Goal: Use online tool/utility: Utilize a website feature to perform a specific function

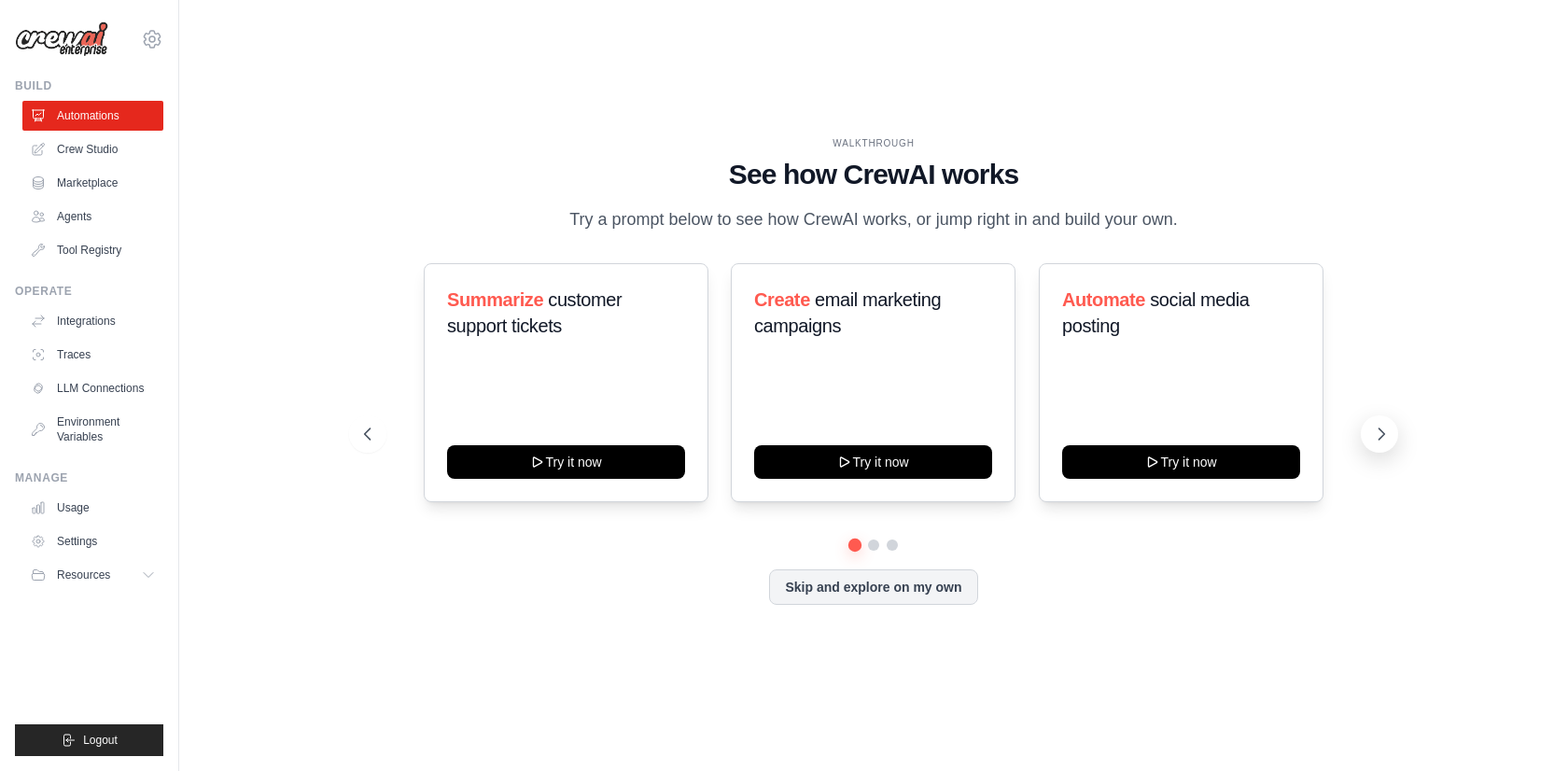
click at [1387, 443] on icon at bounding box center [1380, 434] width 18 height 18
click at [1390, 443] on icon at bounding box center [1380, 434] width 18 height 18
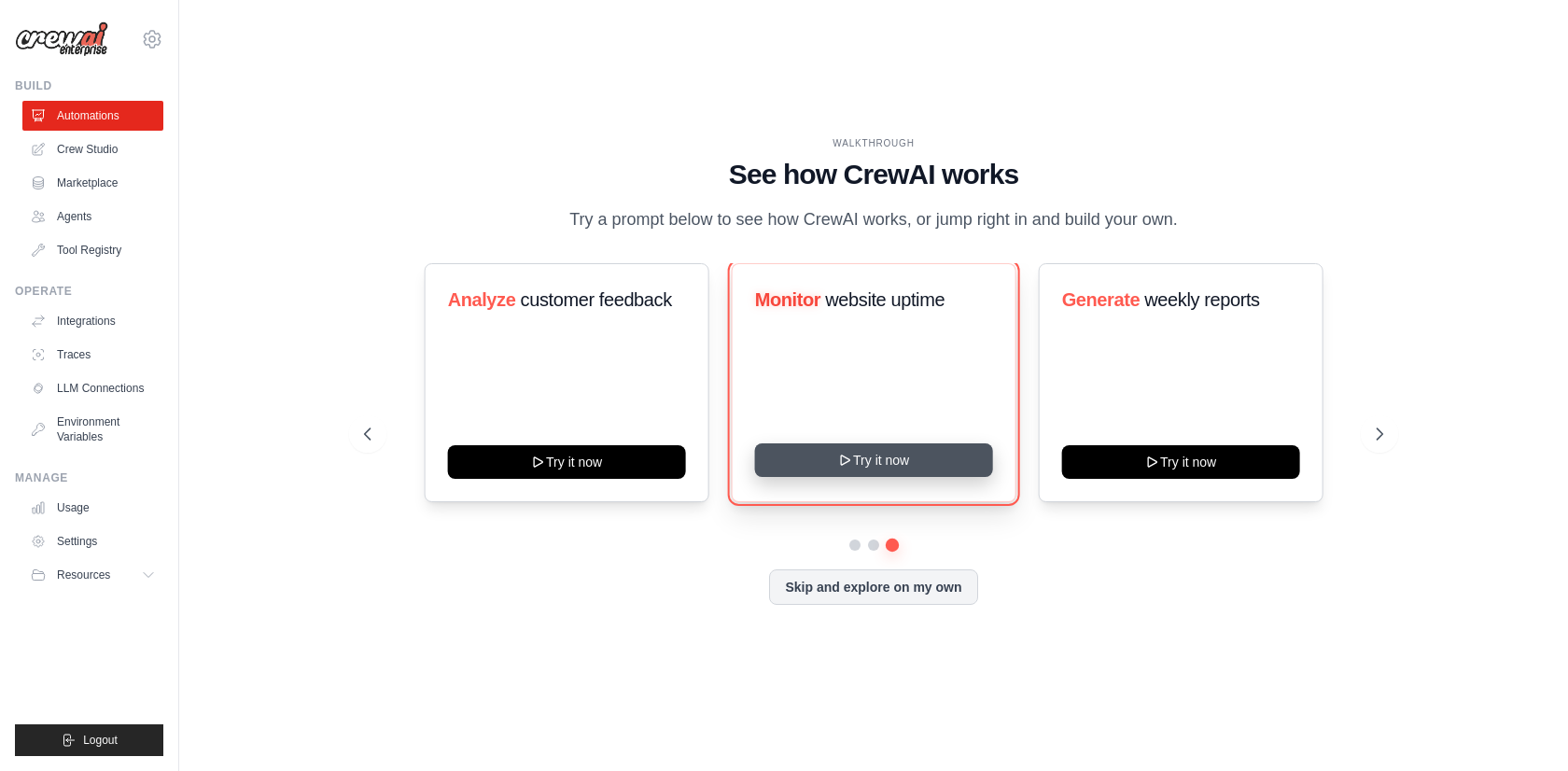
click at [930, 477] on button "Try it now" at bounding box center [873, 460] width 238 height 34
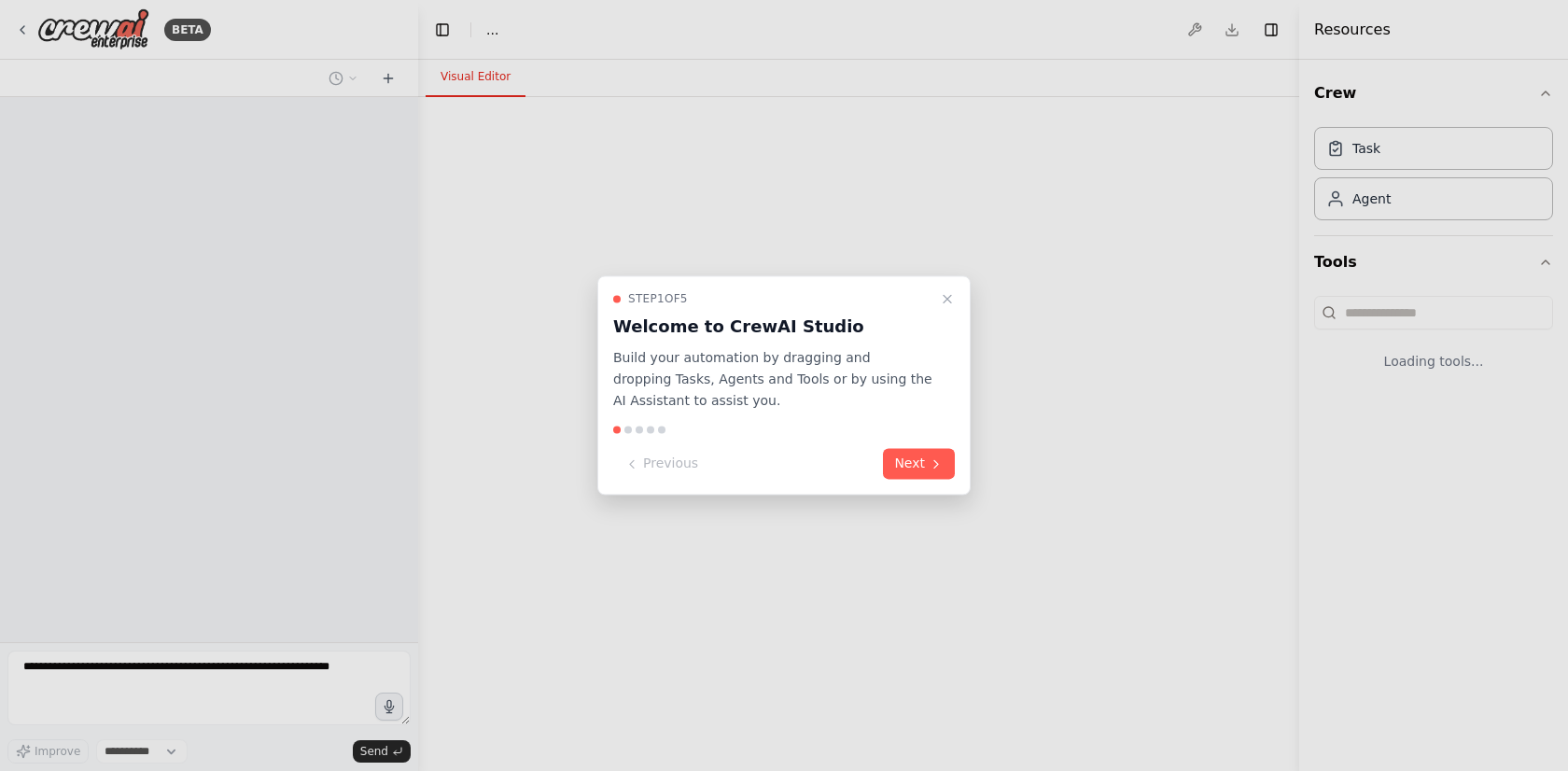
select select "****"
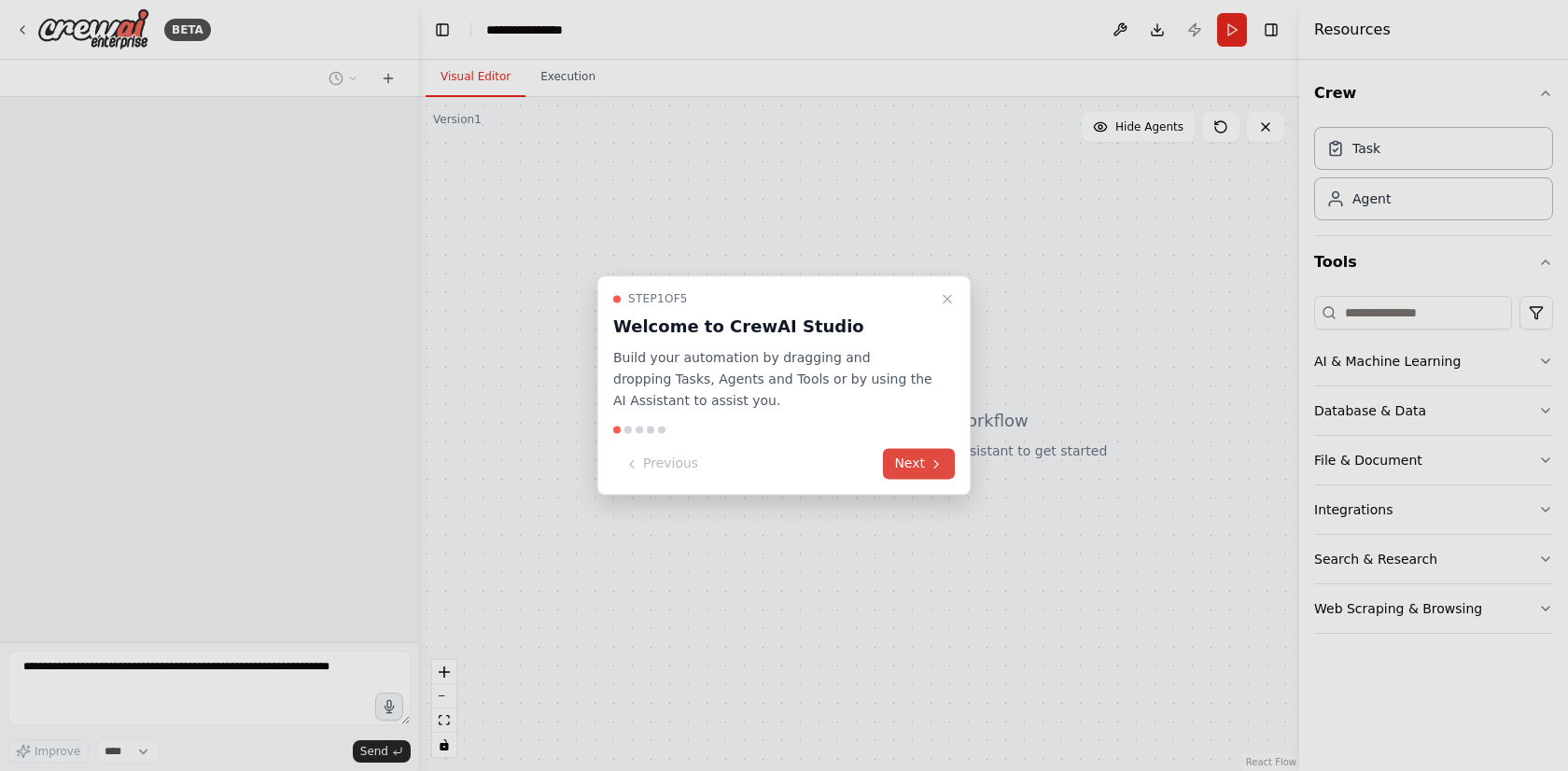
click at [910, 465] on button "Next" at bounding box center [919, 465] width 72 height 31
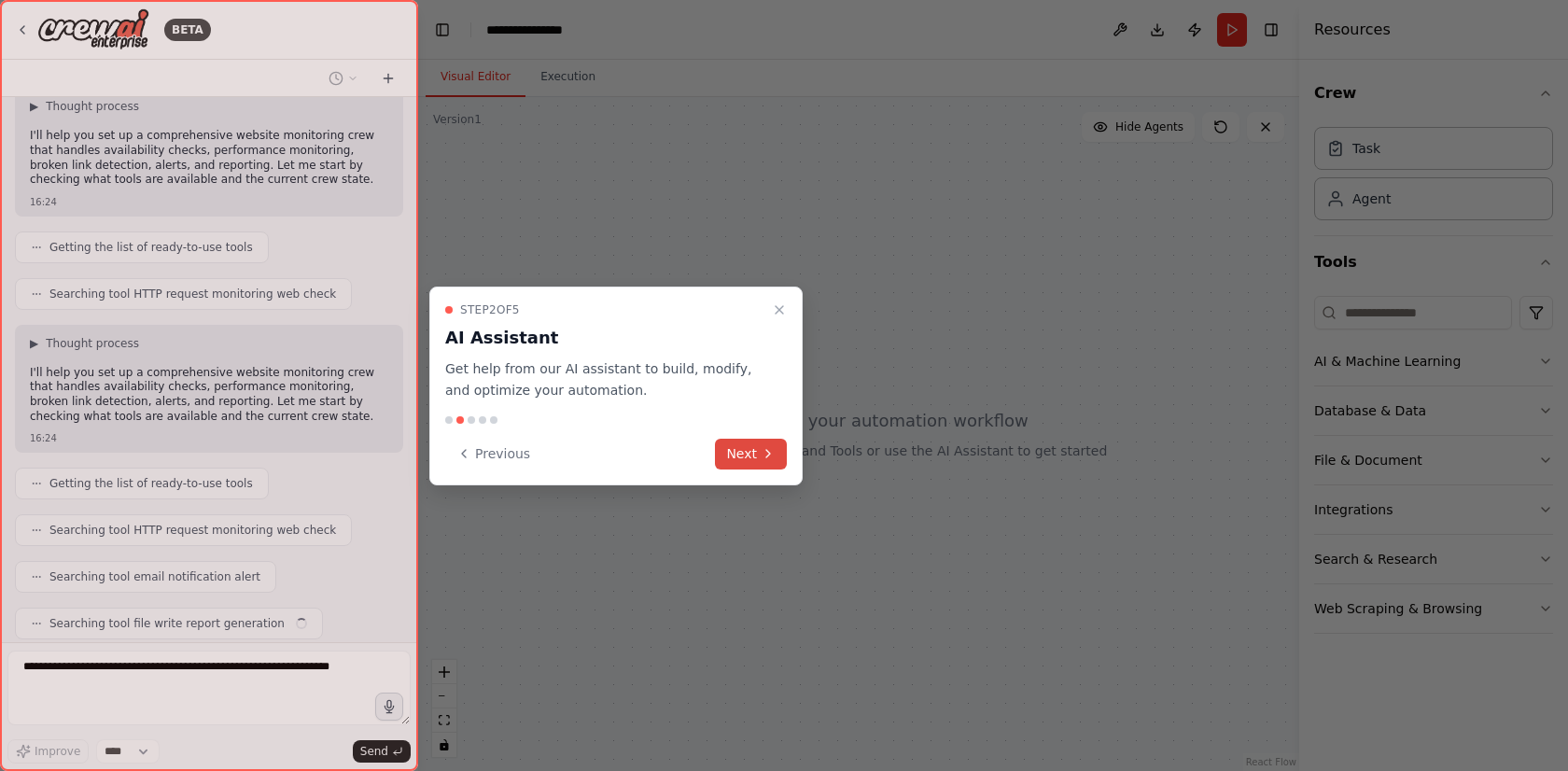
scroll to position [180, 0]
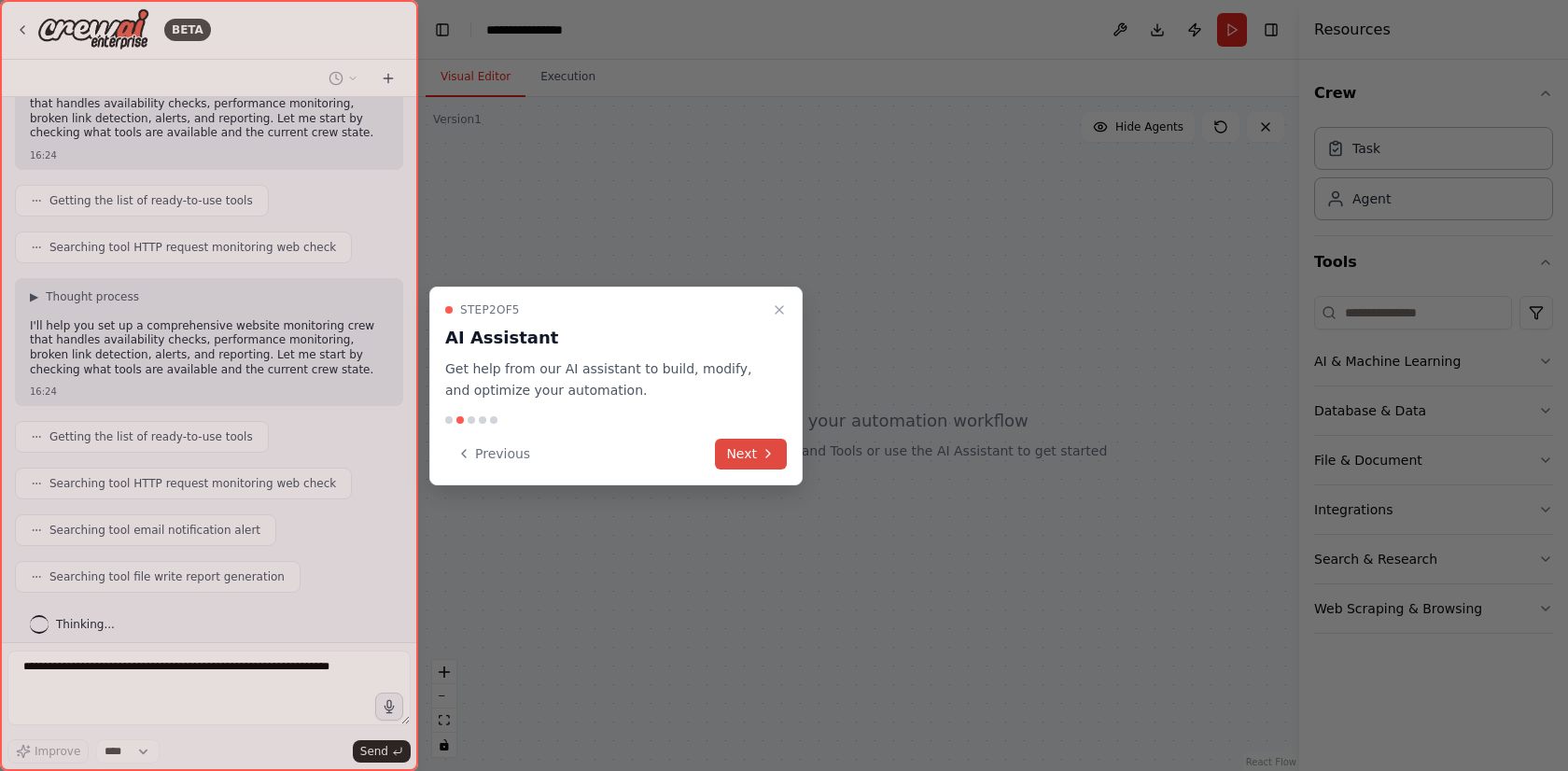
click at [721, 459] on button "Next" at bounding box center [750, 454] width 72 height 31
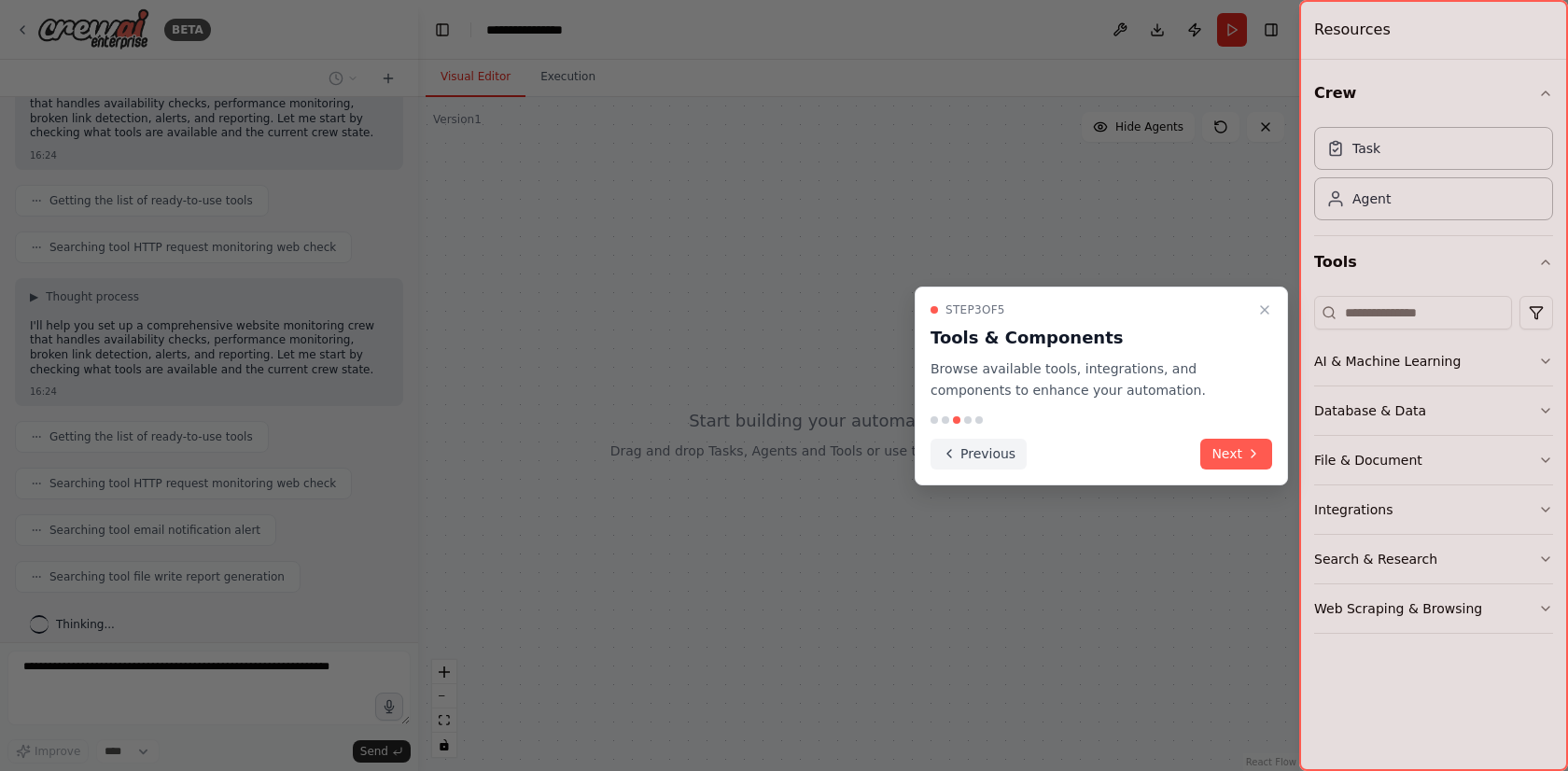
scroll to position [227, 0]
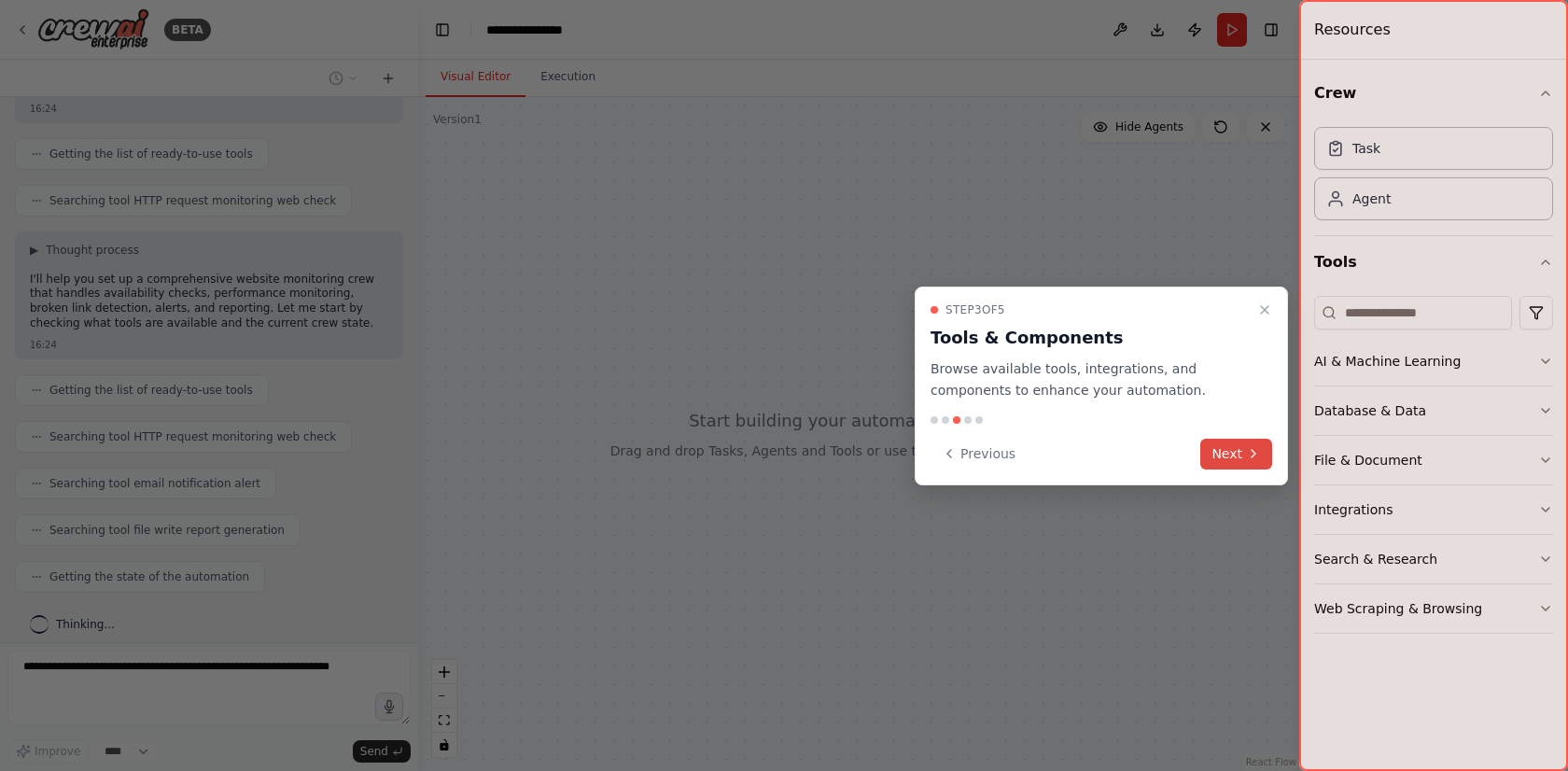
click at [1225, 456] on button "Next" at bounding box center [1237, 454] width 72 height 31
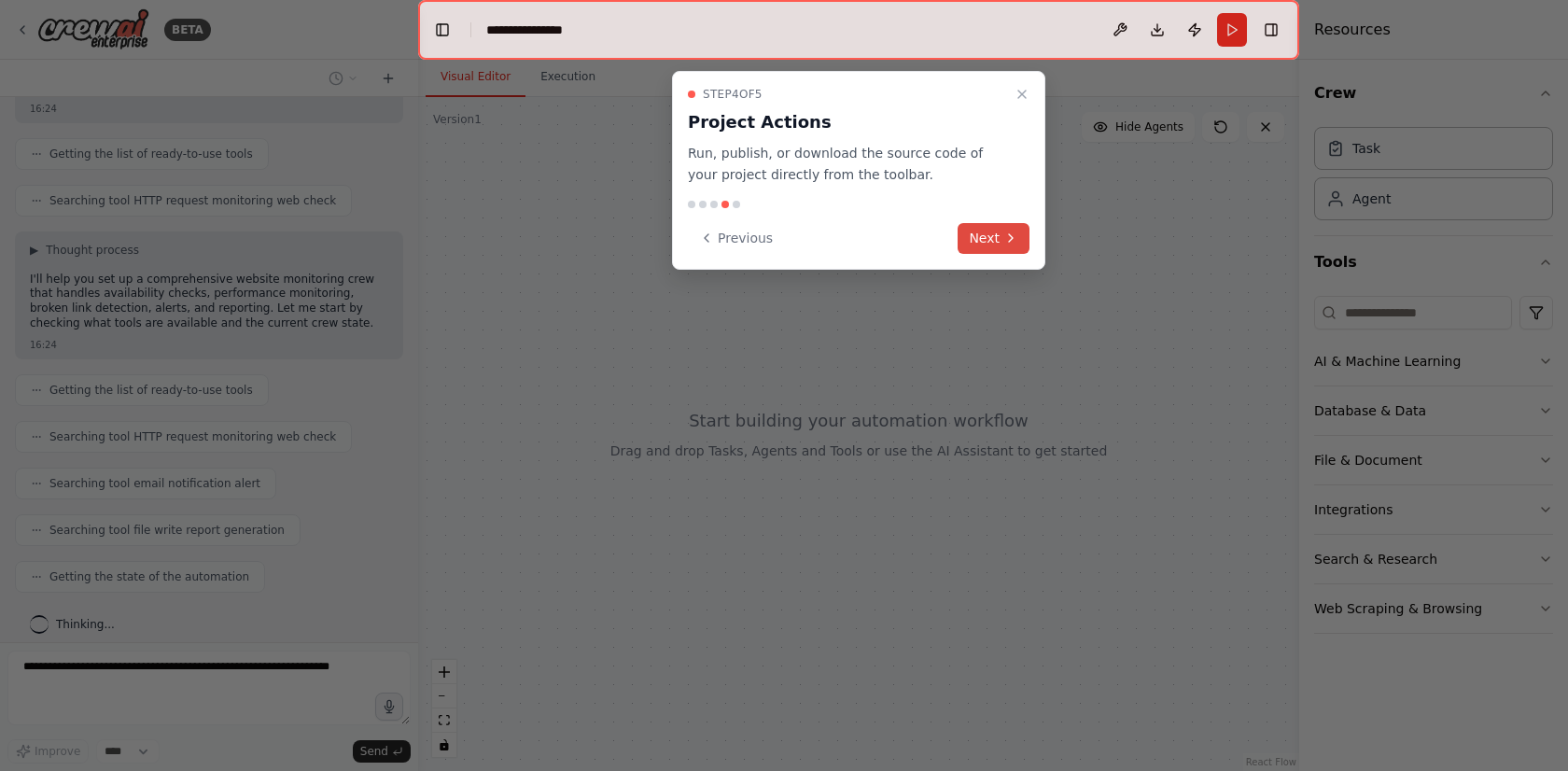
click at [981, 239] on button "Next" at bounding box center [993, 238] width 72 height 31
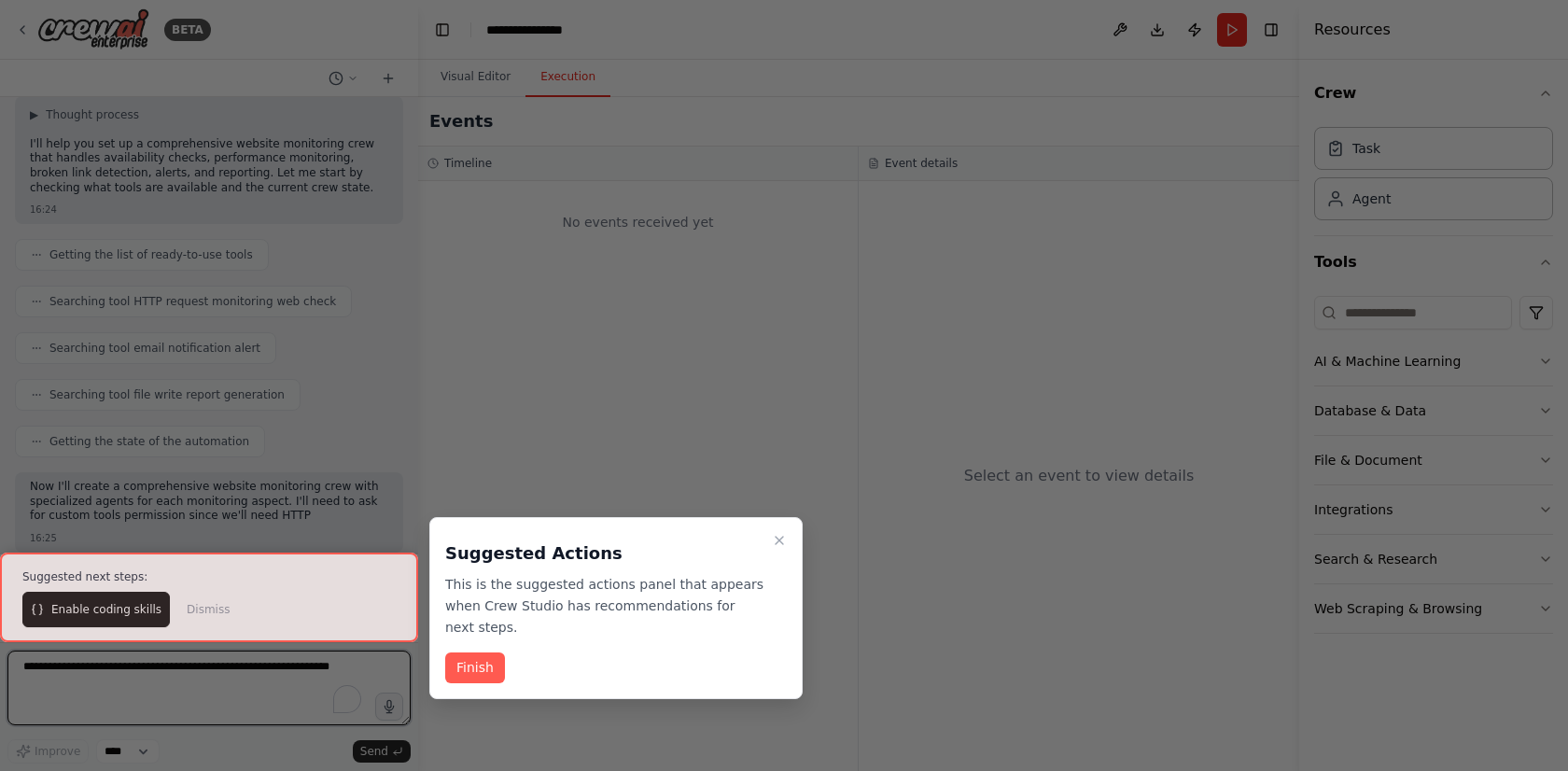
scroll to position [377, 0]
click at [480, 657] on button "Finish" at bounding box center [474, 668] width 59 height 31
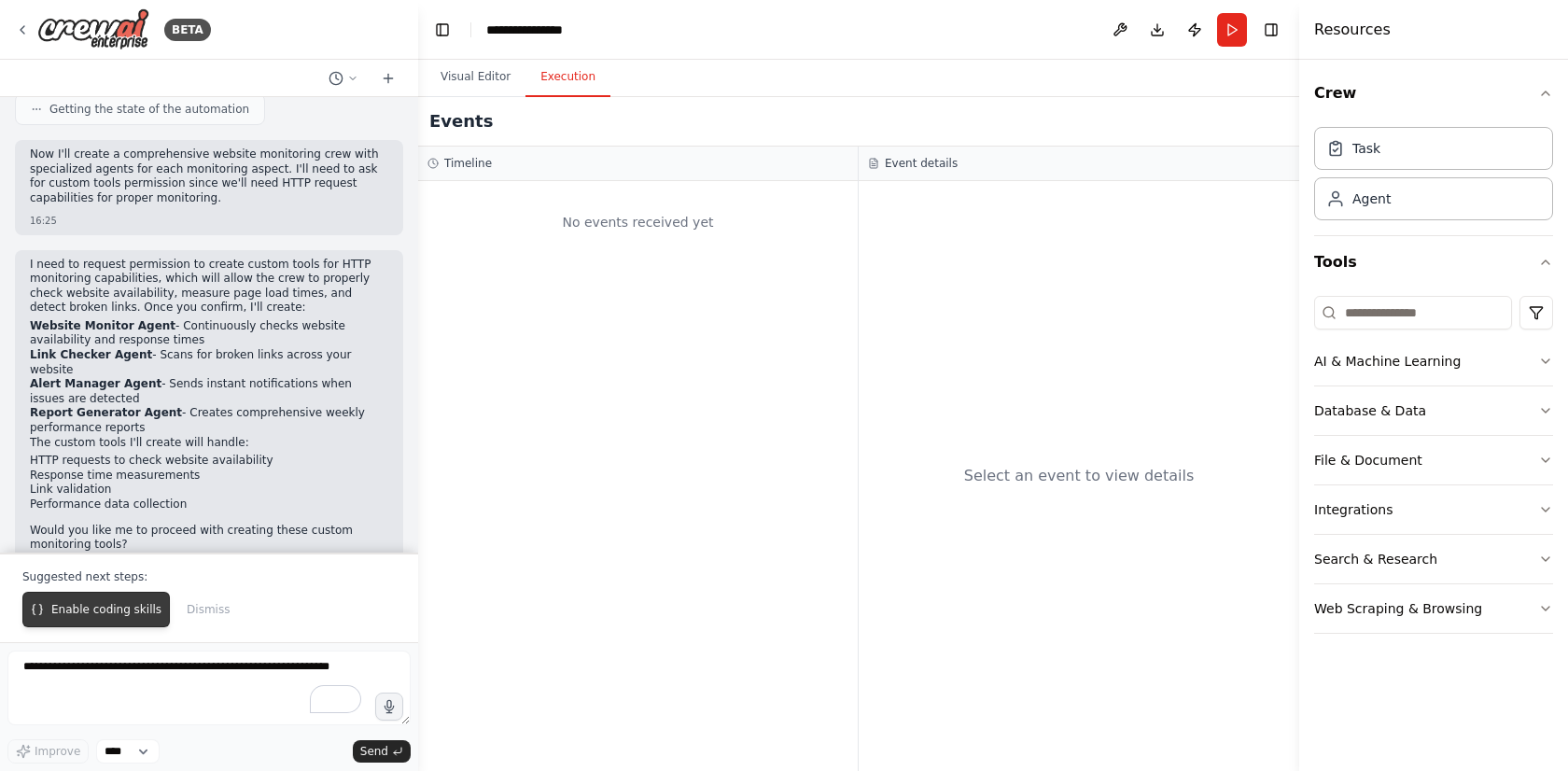
scroll to position [710, 0]
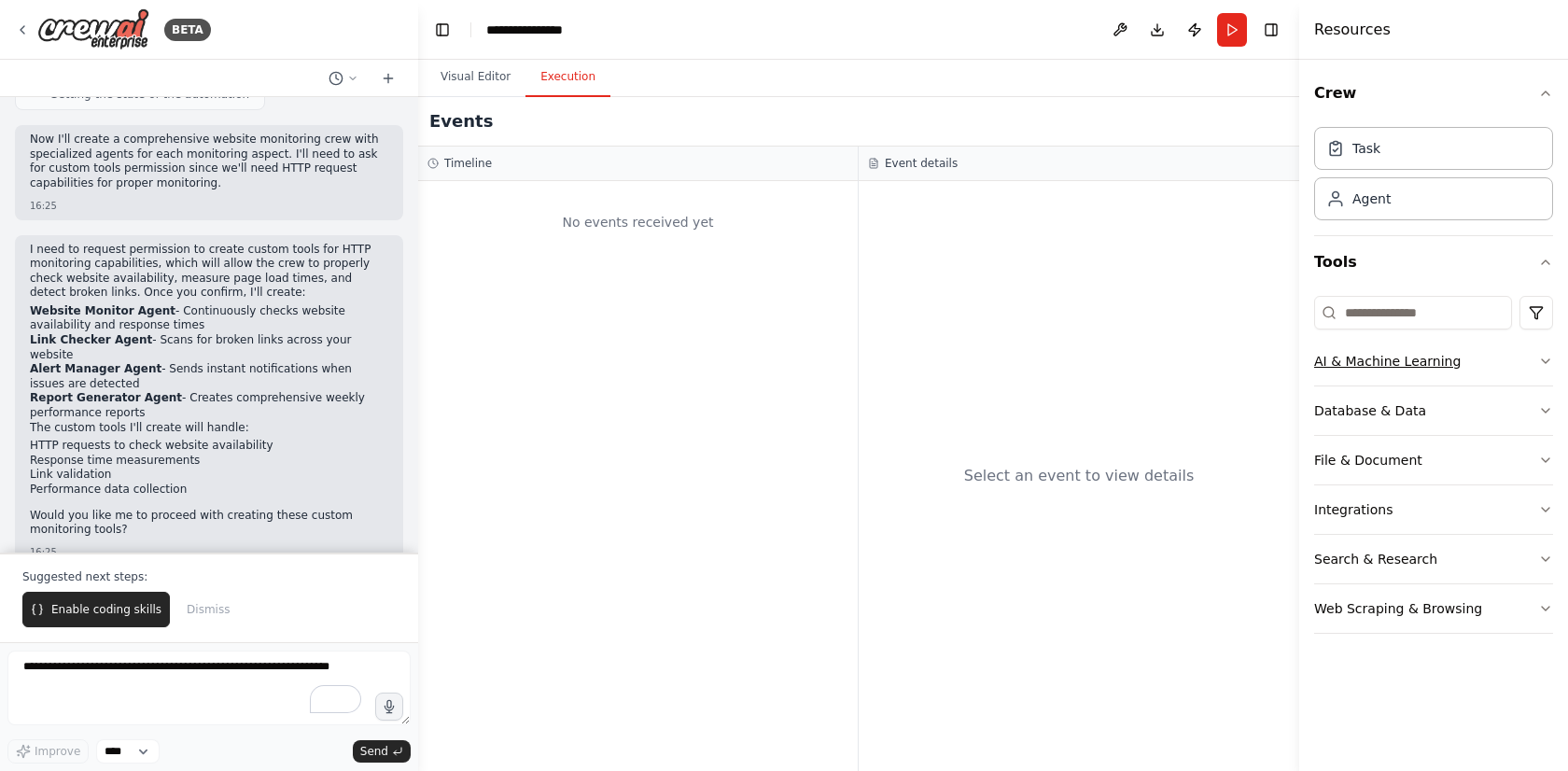
click at [1506, 378] on button "AI & Machine Learning" at bounding box center [1434, 362] width 239 height 49
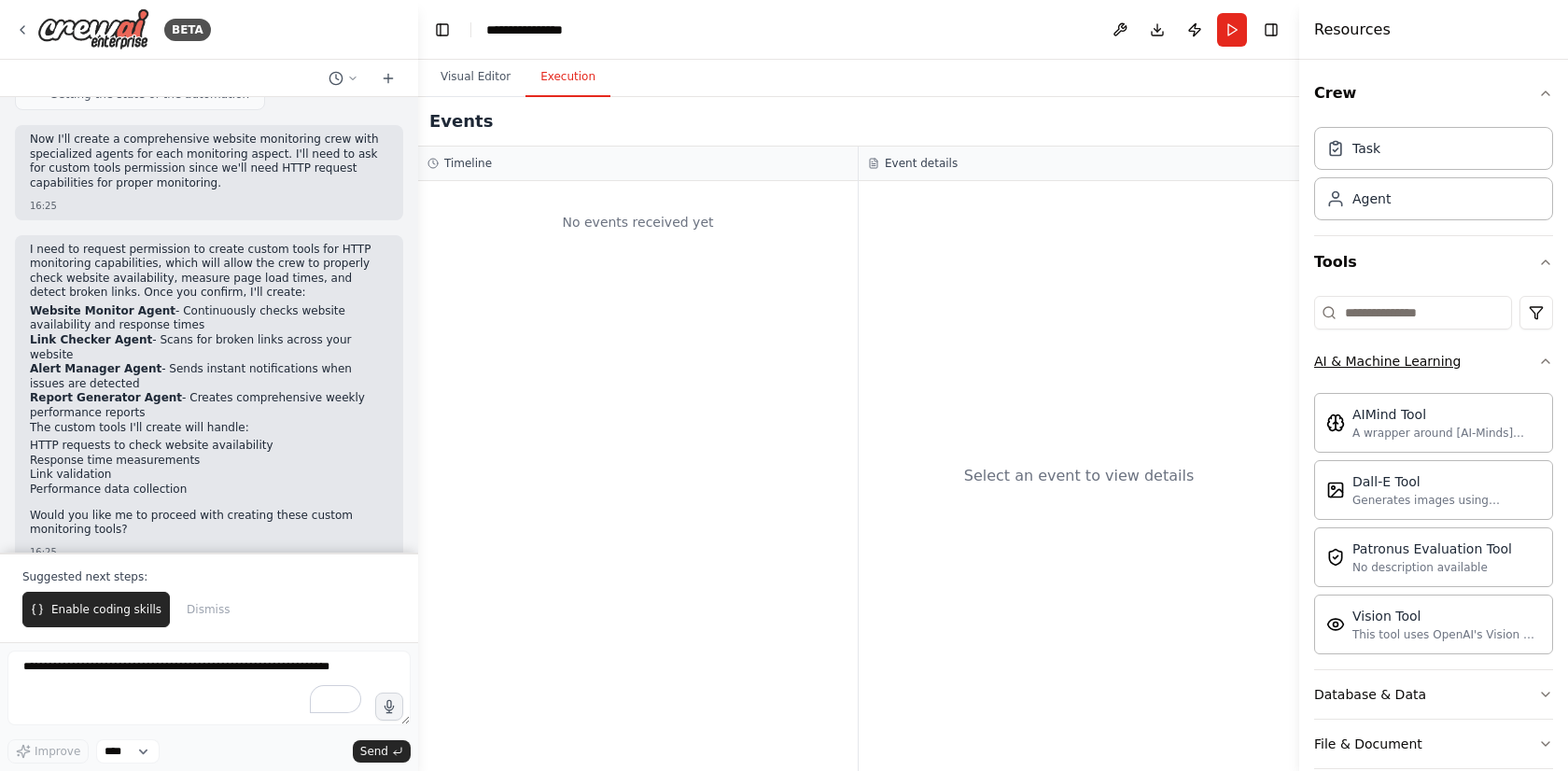
click at [1515, 363] on button "AI & Machine Learning" at bounding box center [1434, 362] width 239 height 49
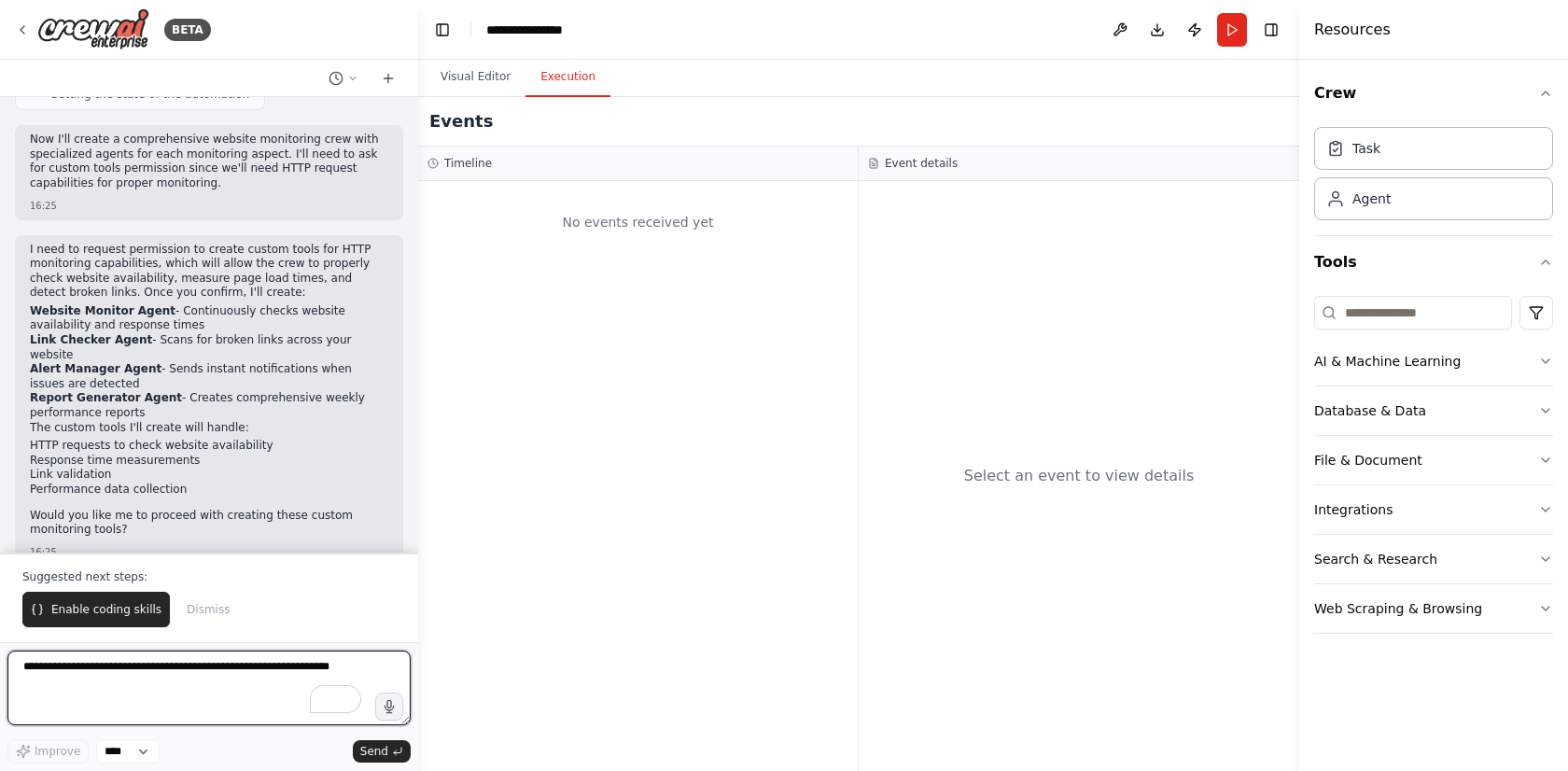
click at [158, 677] on textarea "To enrich screen reader interactions, please activate Accessibility in Grammarl…" at bounding box center [209, 687] width 403 height 75
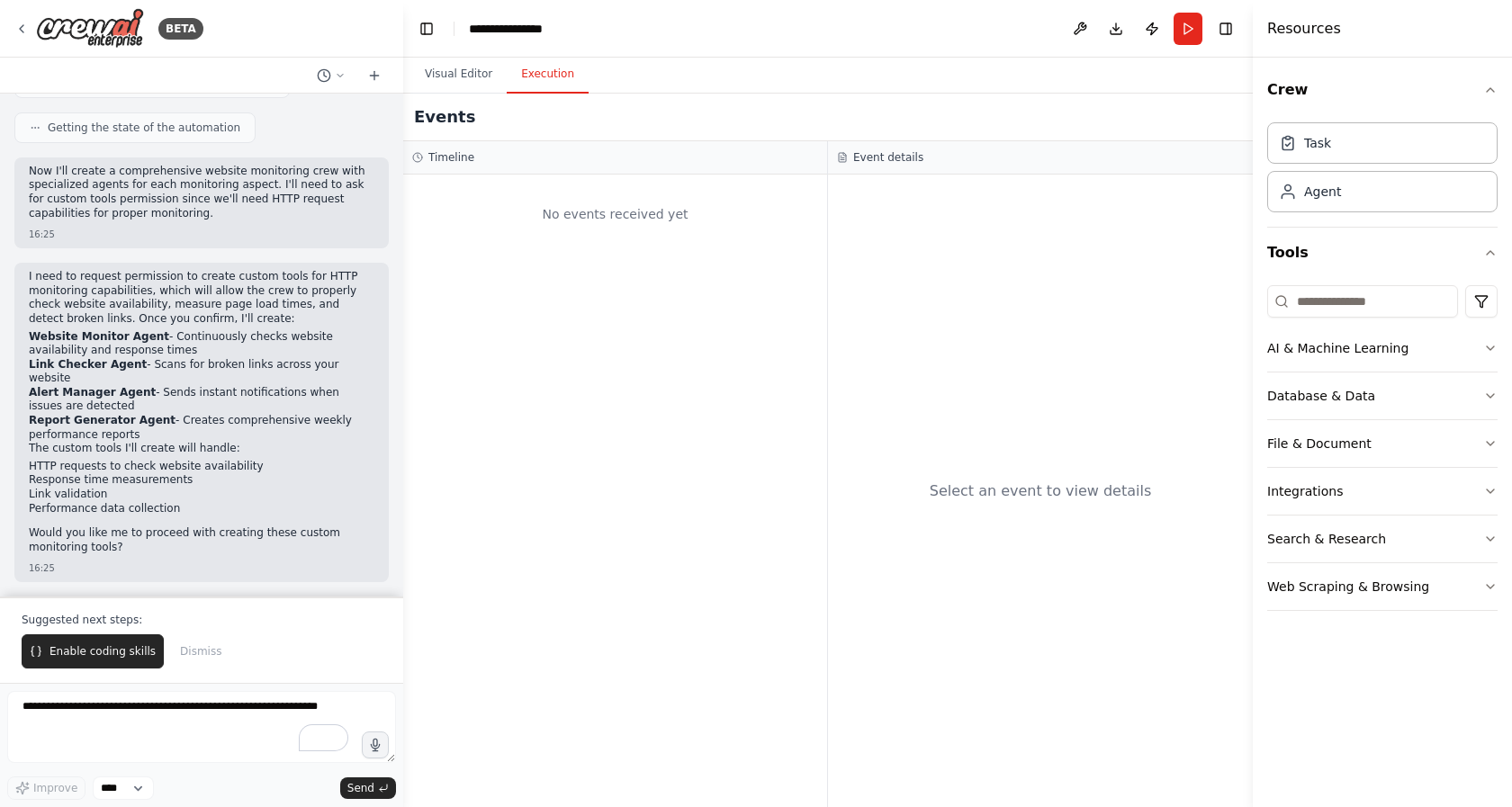
scroll to position [392, 0]
